Goal: Find specific page/section: Find specific page/section

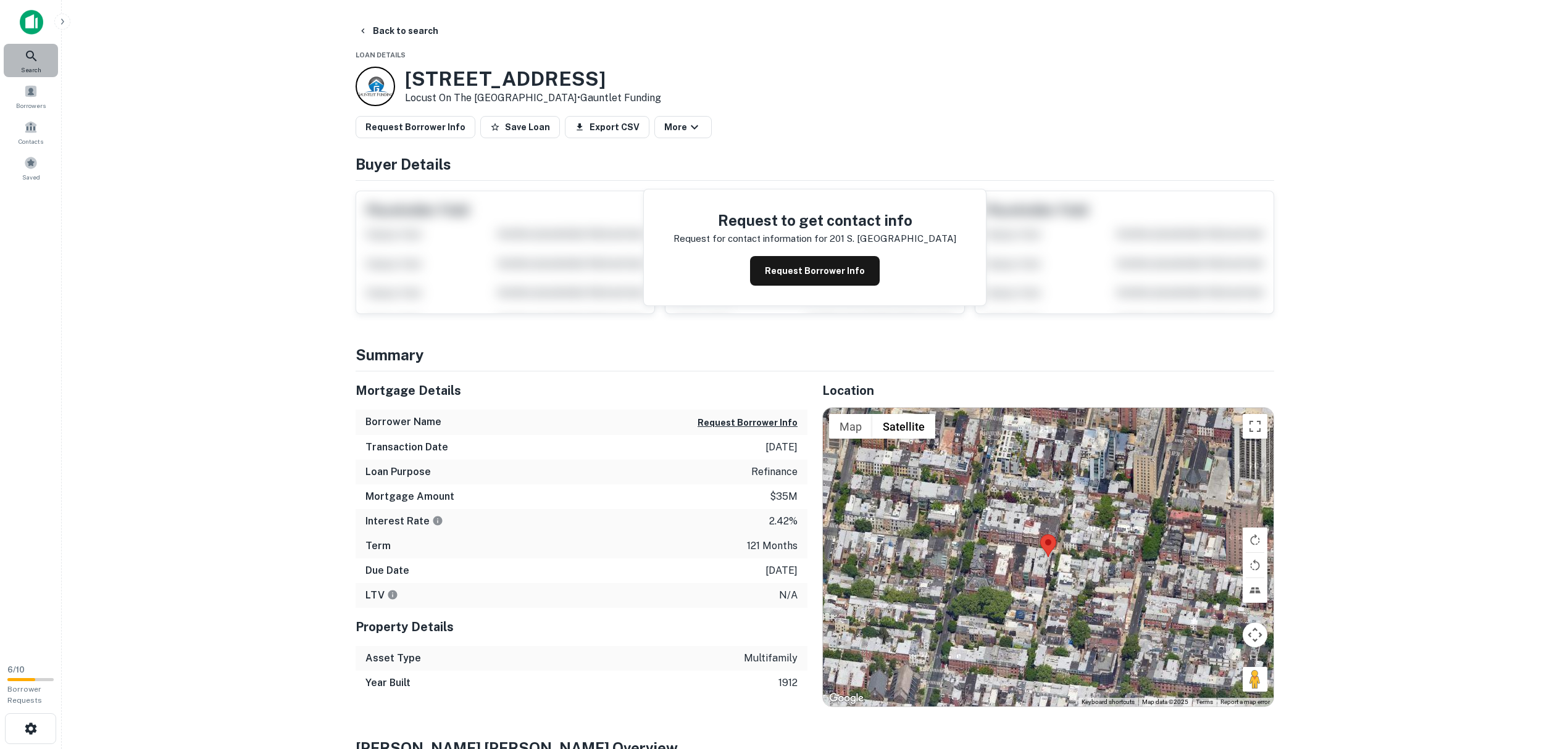
click at [38, 54] on icon at bounding box center [31, 56] width 15 height 15
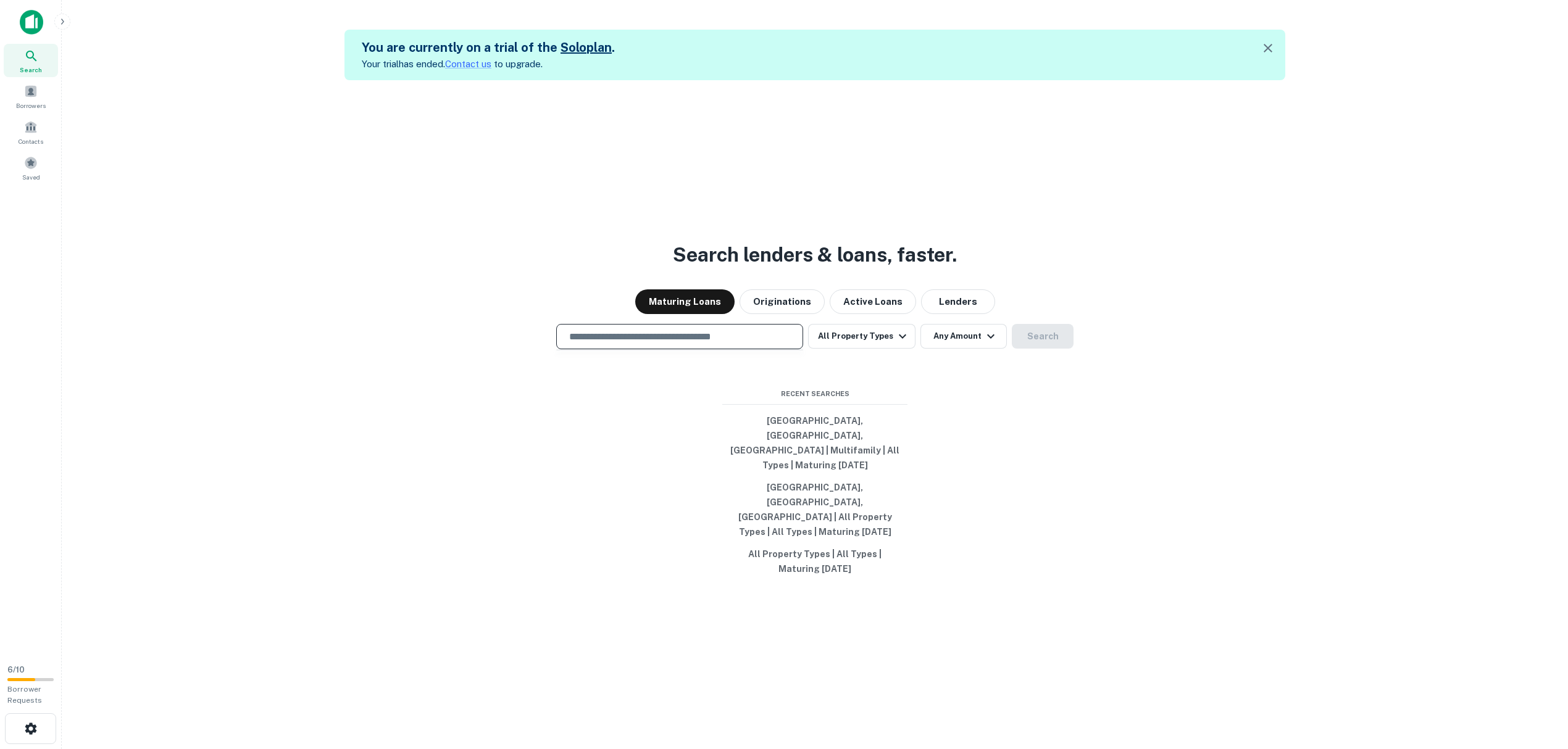
click at [741, 344] on input "text" at bounding box center [680, 337] width 236 height 14
type input "**********"
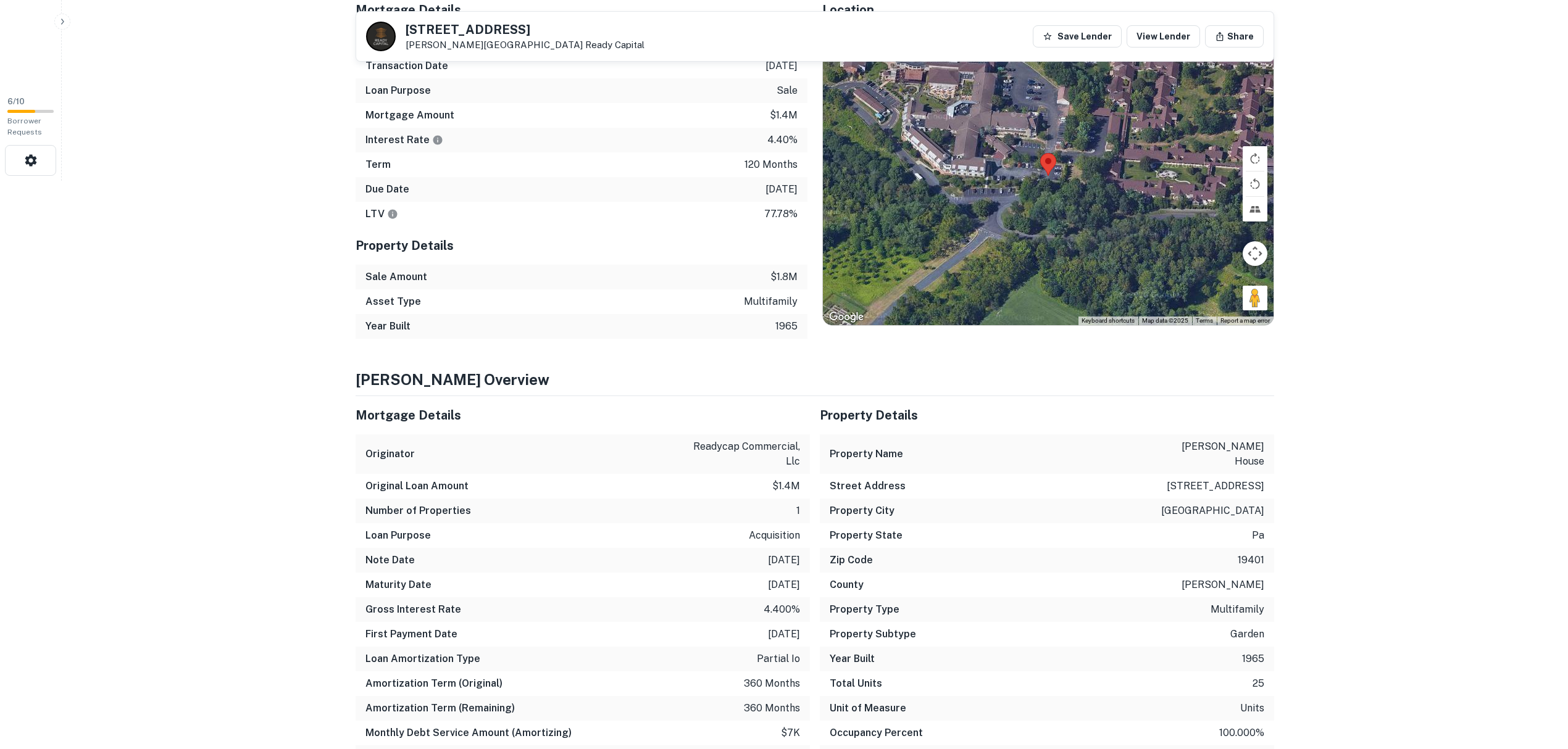
scroll to position [576, 0]
